Goal: Information Seeking & Learning: Learn about a topic

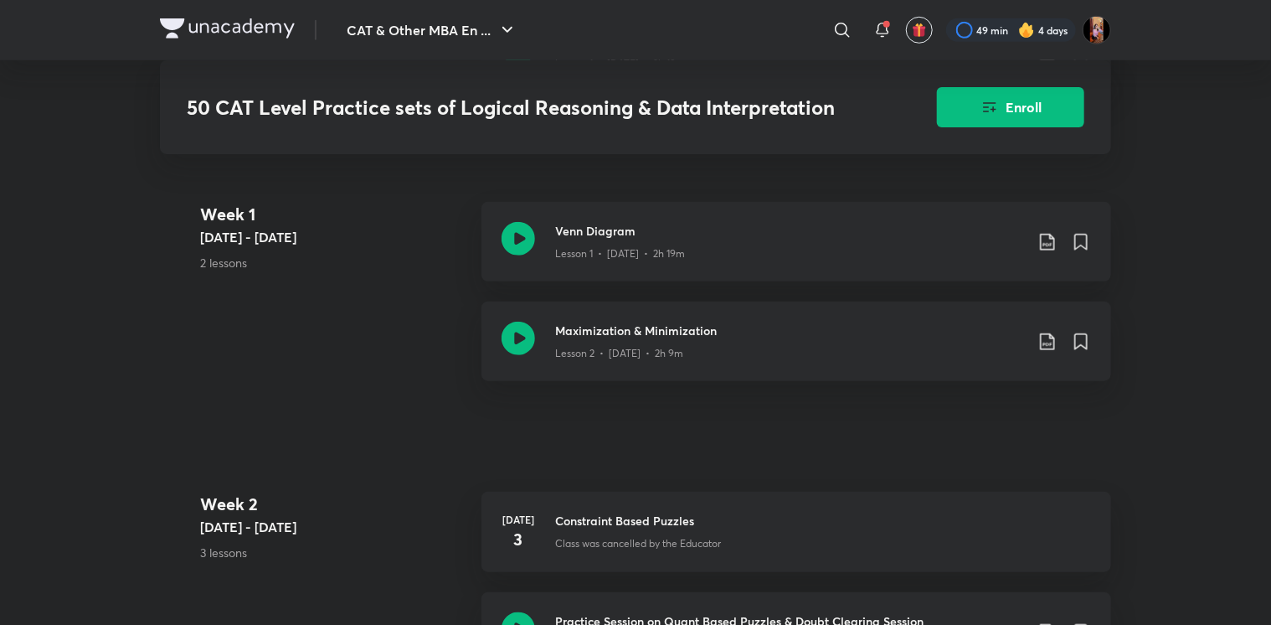
scroll to position [589, 0]
click at [642, 325] on h3 "Maximization & Minimization" at bounding box center [789, 330] width 469 height 18
